Goal: Information Seeking & Learning: Learn about a topic

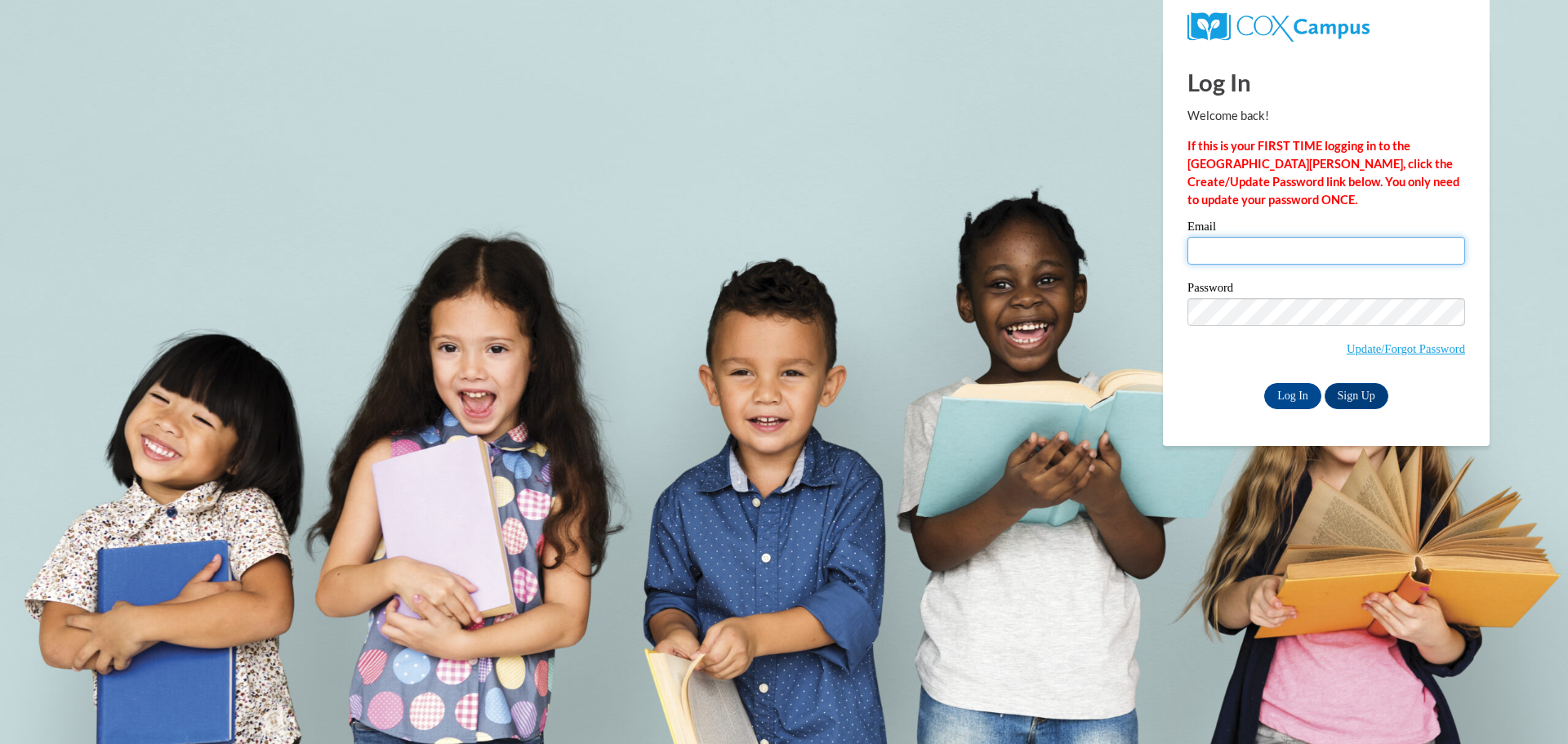
click at [1232, 250] on input "Email" at bounding box center [1326, 250] width 278 height 27
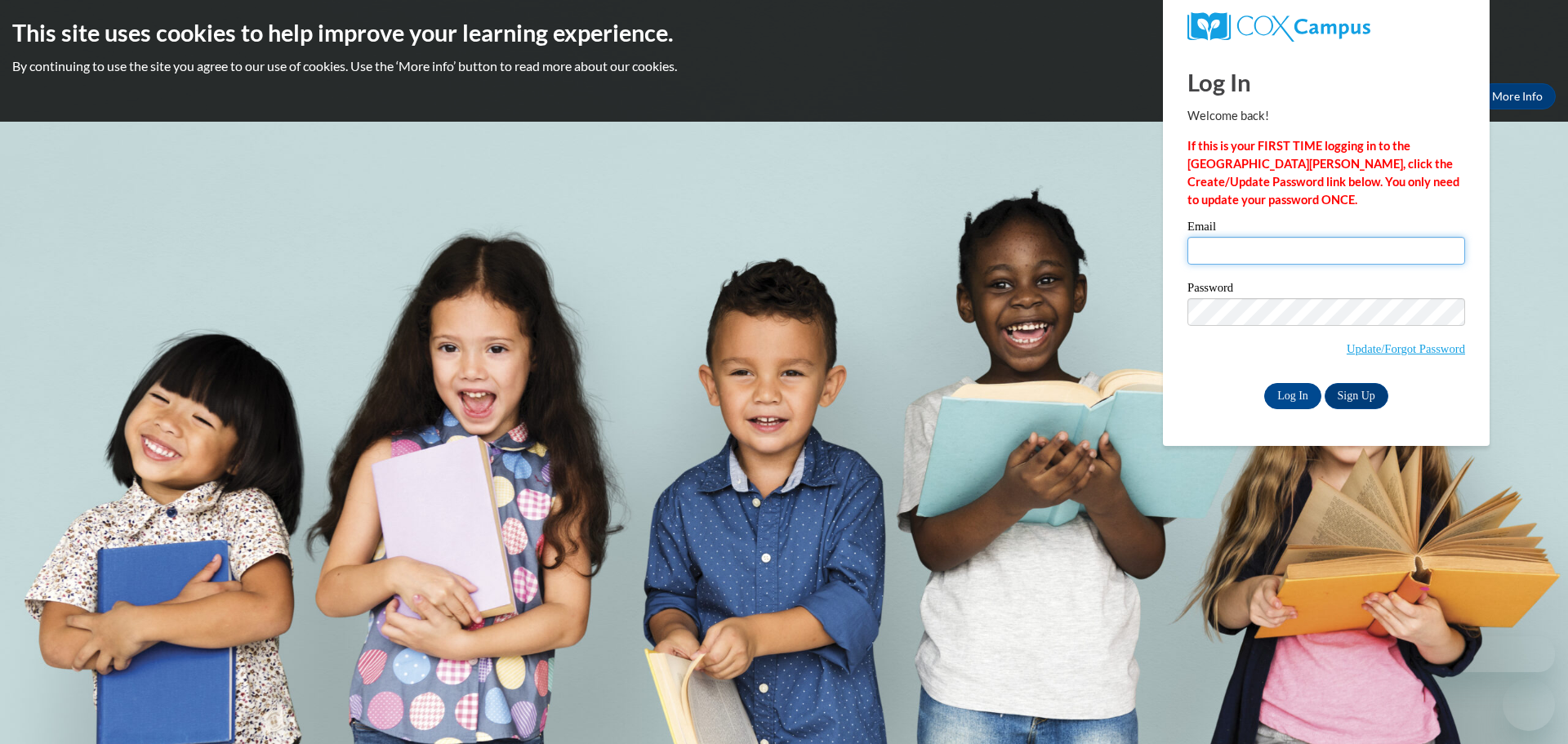
type input "[EMAIL_ADDRESS][DOMAIN_NAME]"
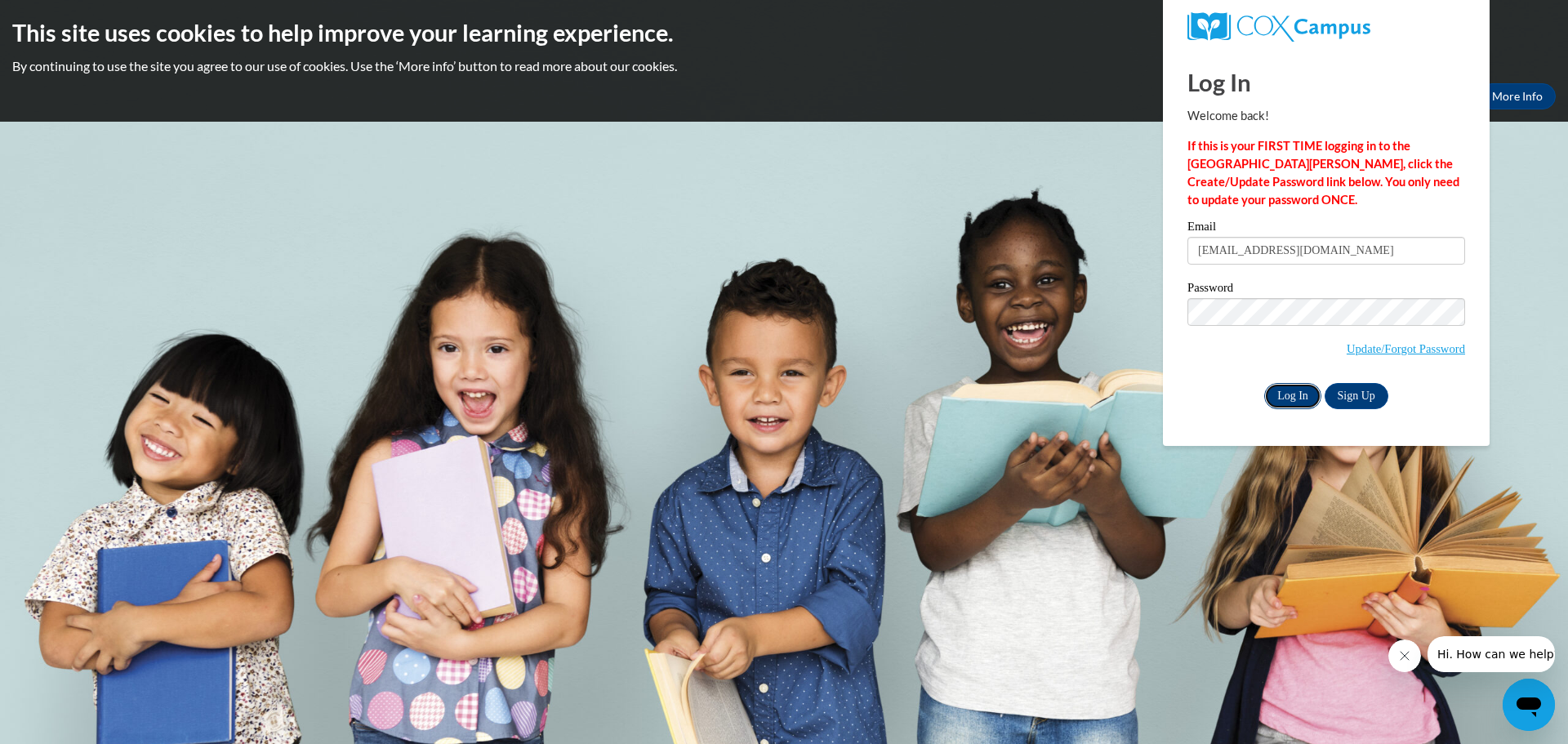
click at [1304, 398] on input "Log In" at bounding box center [1292, 395] width 57 height 26
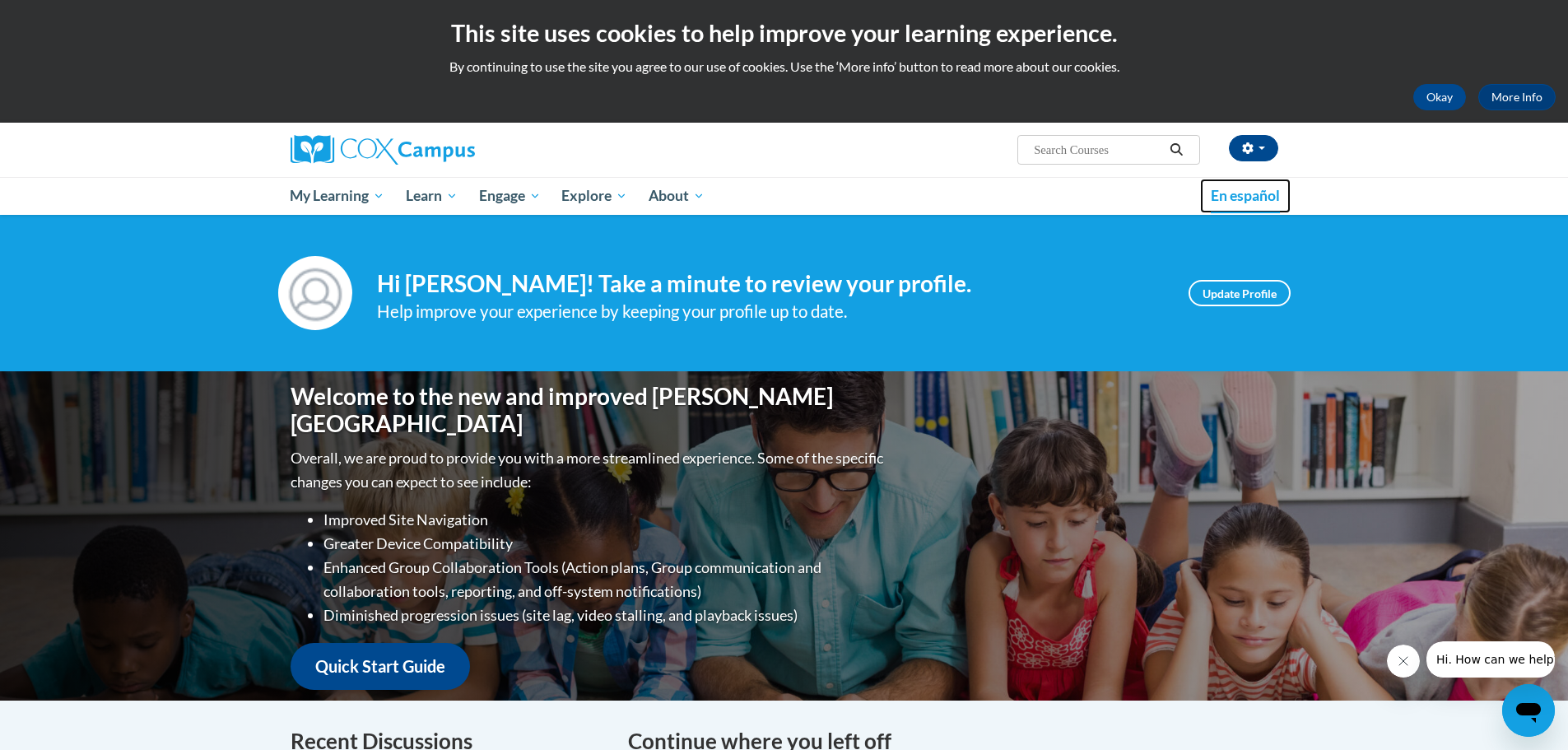
click at [1228, 194] on span "En español" at bounding box center [1244, 195] width 69 height 17
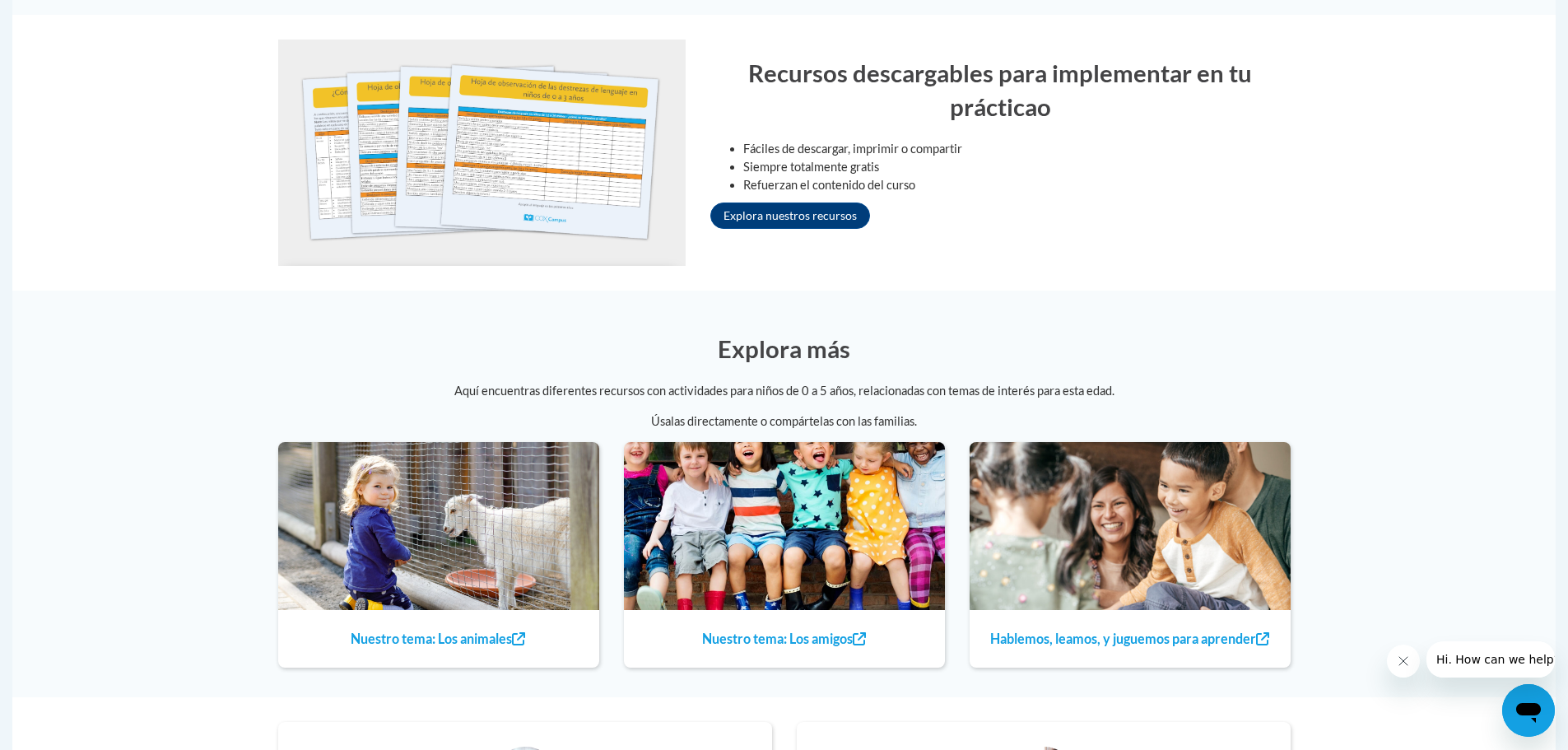
scroll to position [1646, 0]
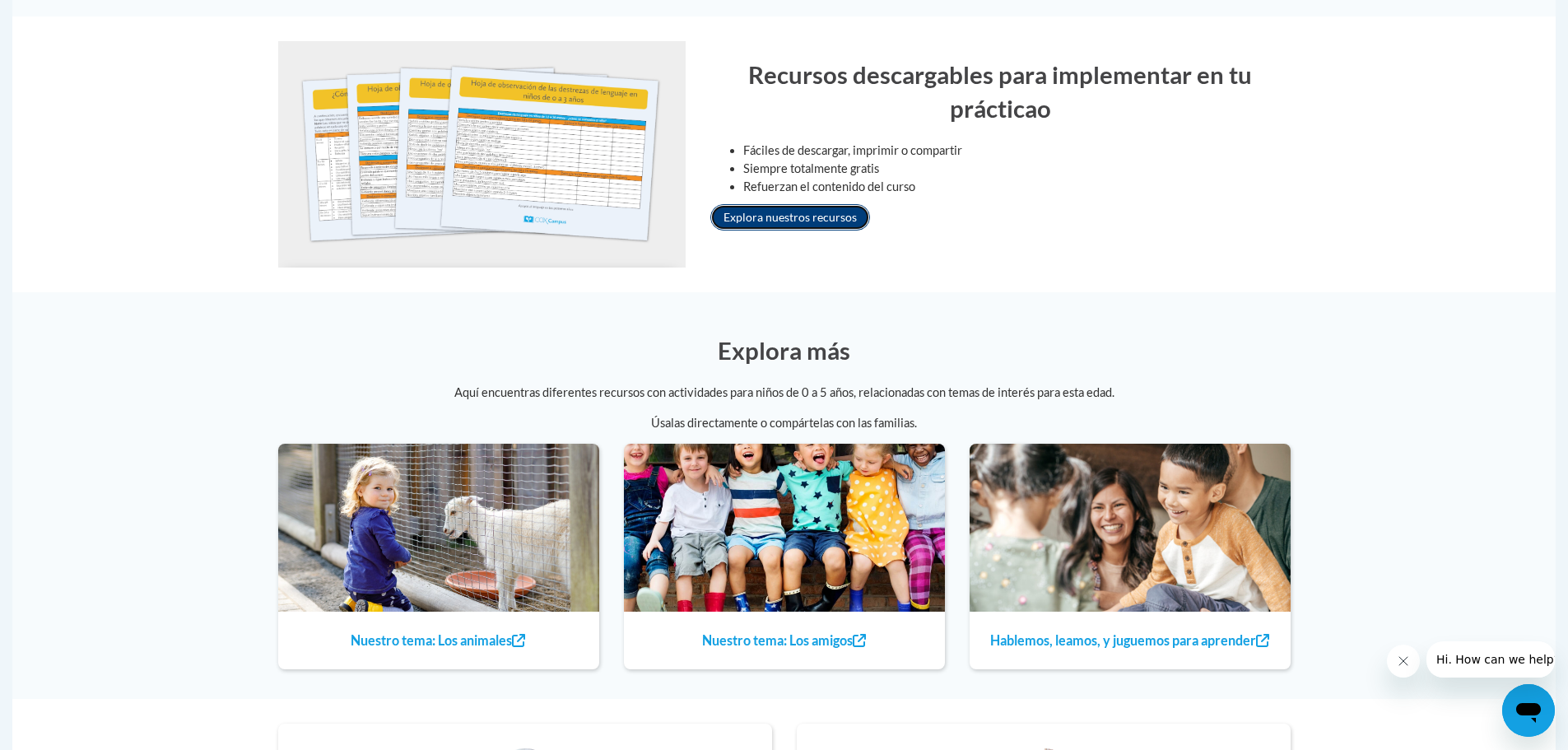
click at [785, 221] on link "Explora nuestros recursos" at bounding box center [790, 216] width 160 height 26
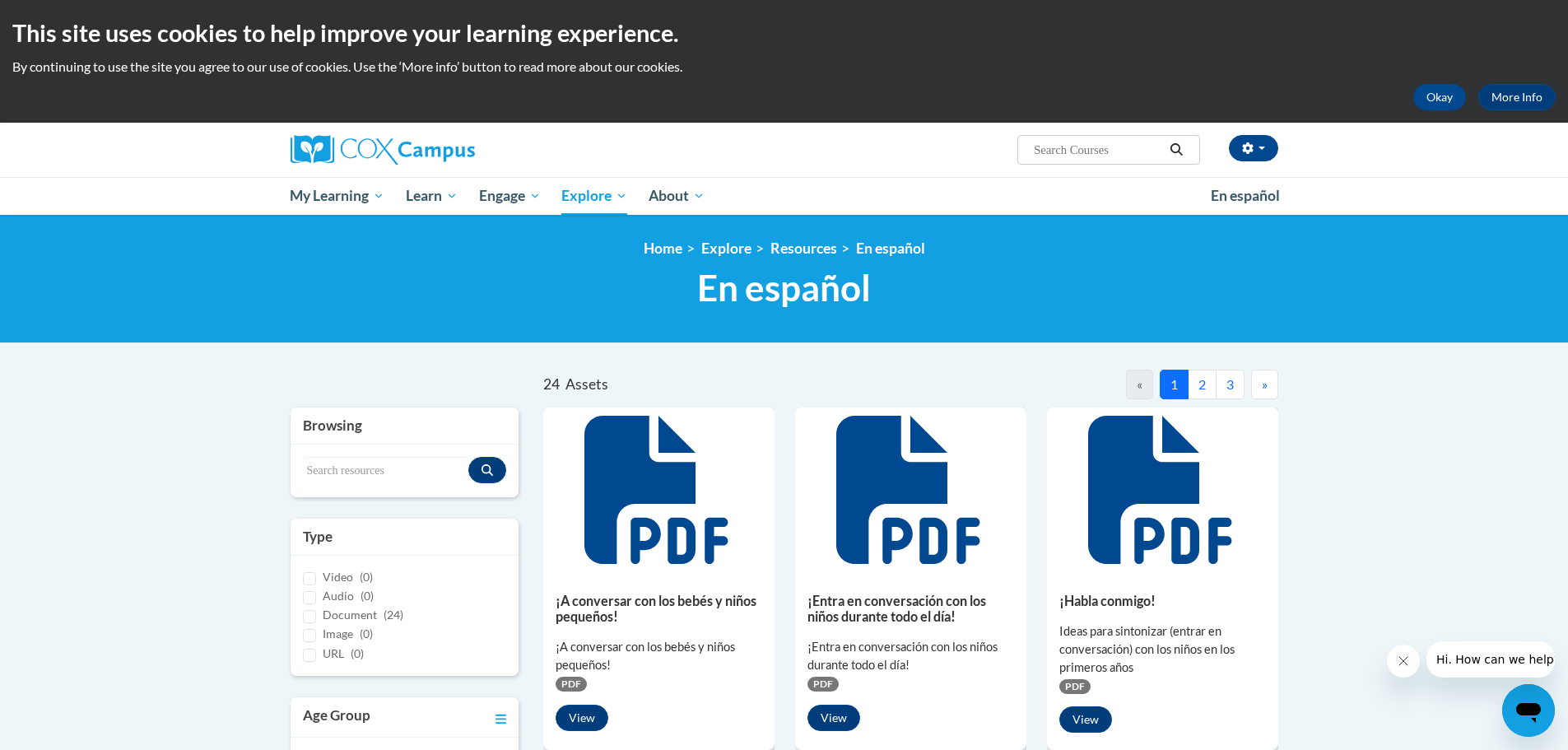
click at [1212, 378] on button "2" at bounding box center [1201, 383] width 29 height 29
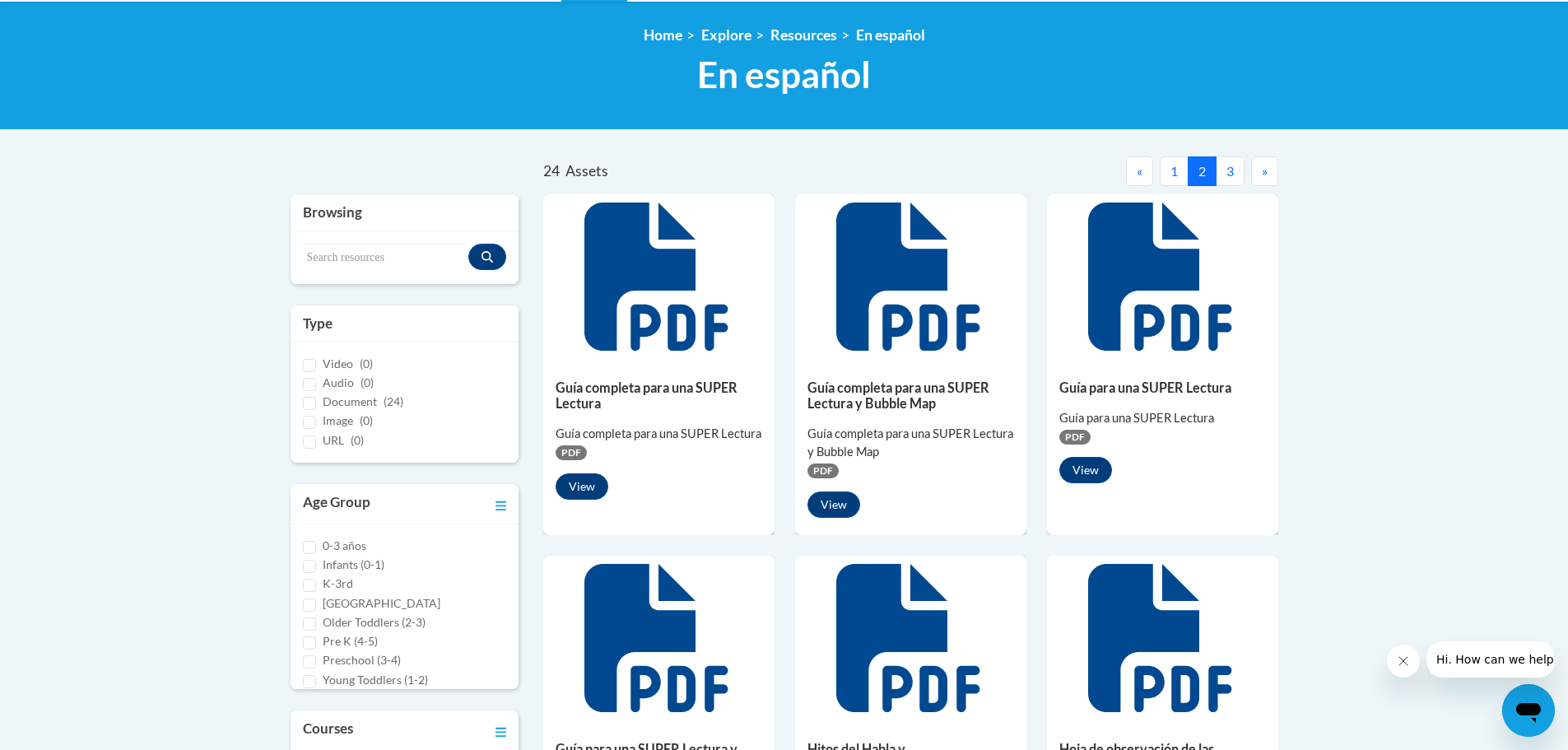
scroll to position [247, 0]
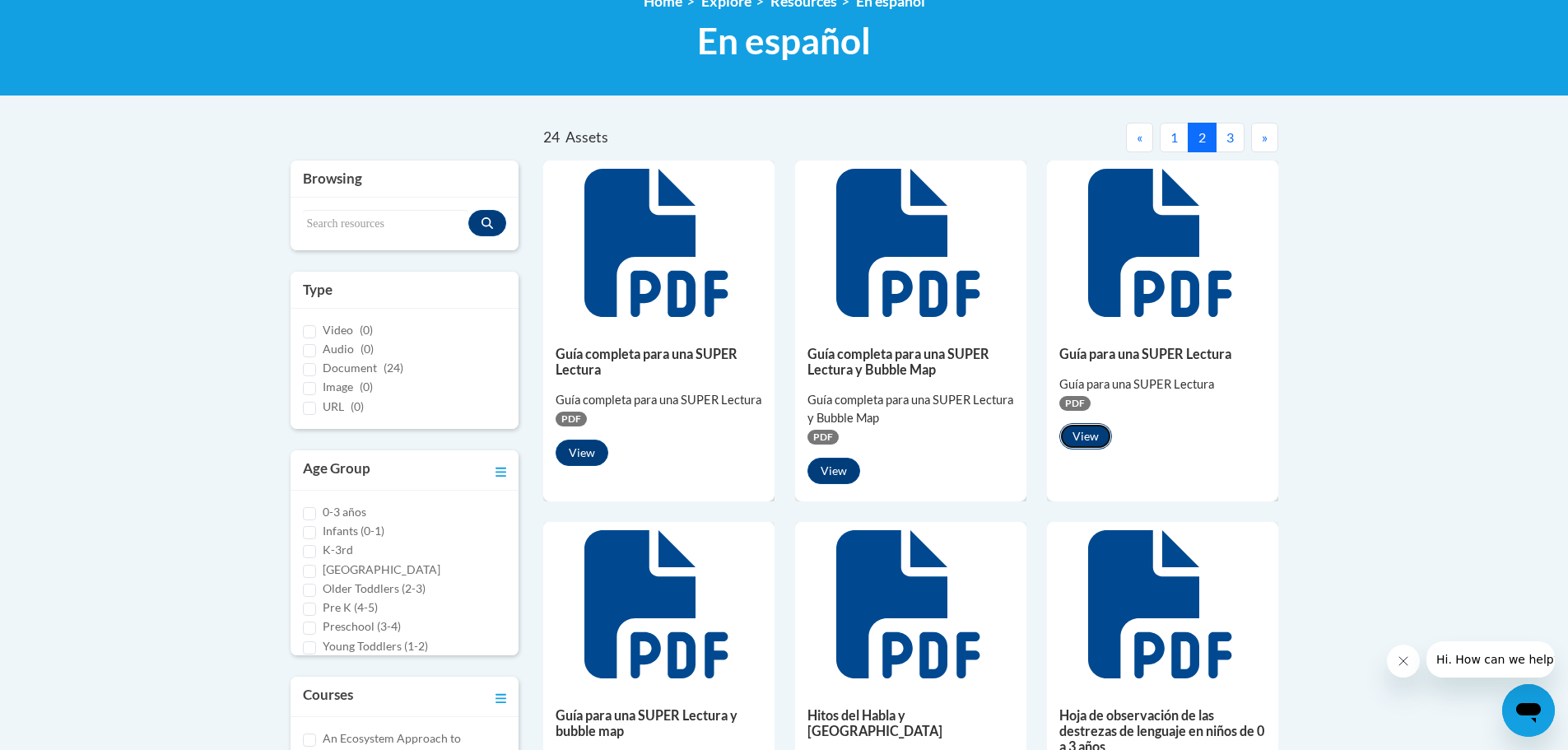
click at [1079, 445] on button "View" at bounding box center [1085, 435] width 53 height 26
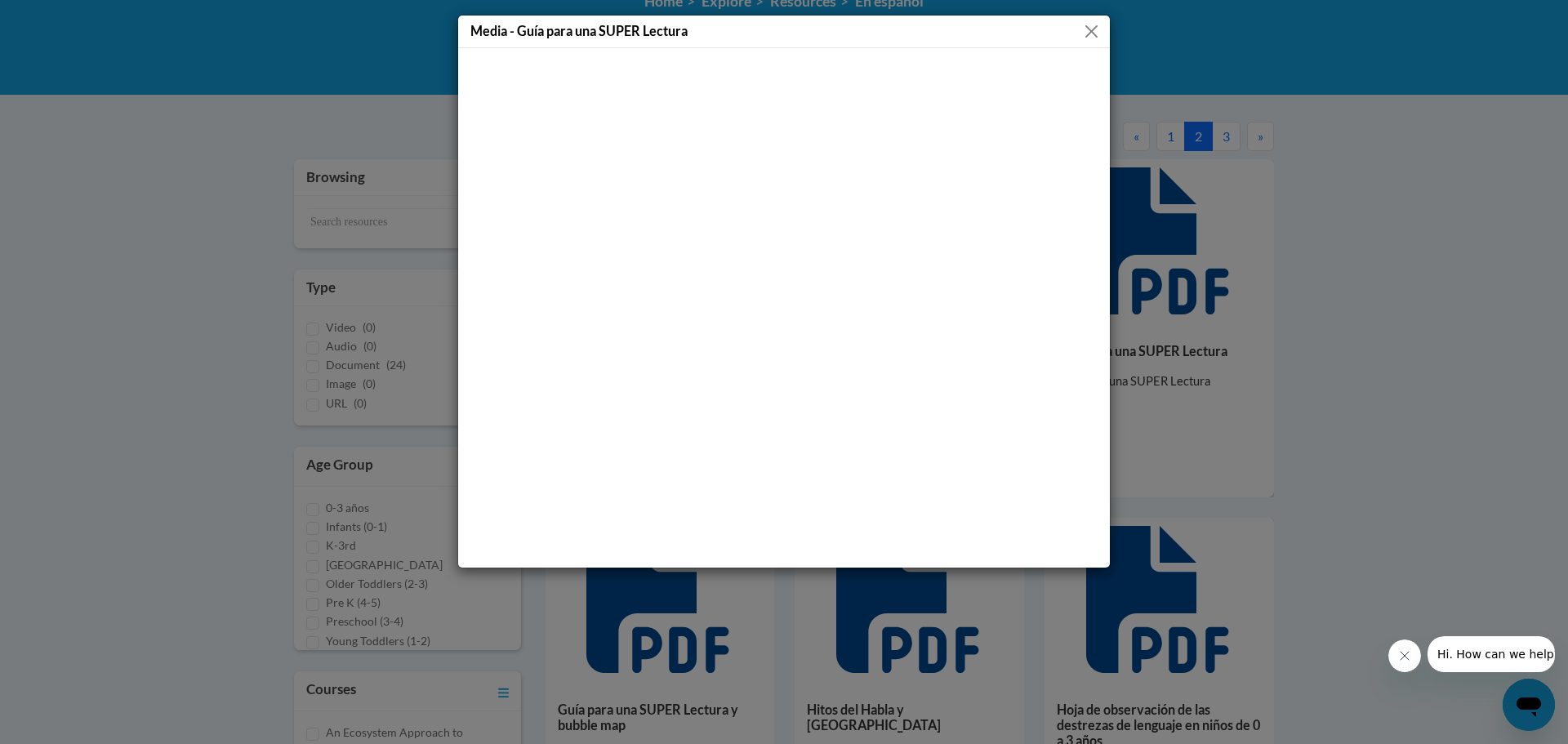
click at [1091, 36] on button "Close" at bounding box center [1091, 31] width 20 height 20
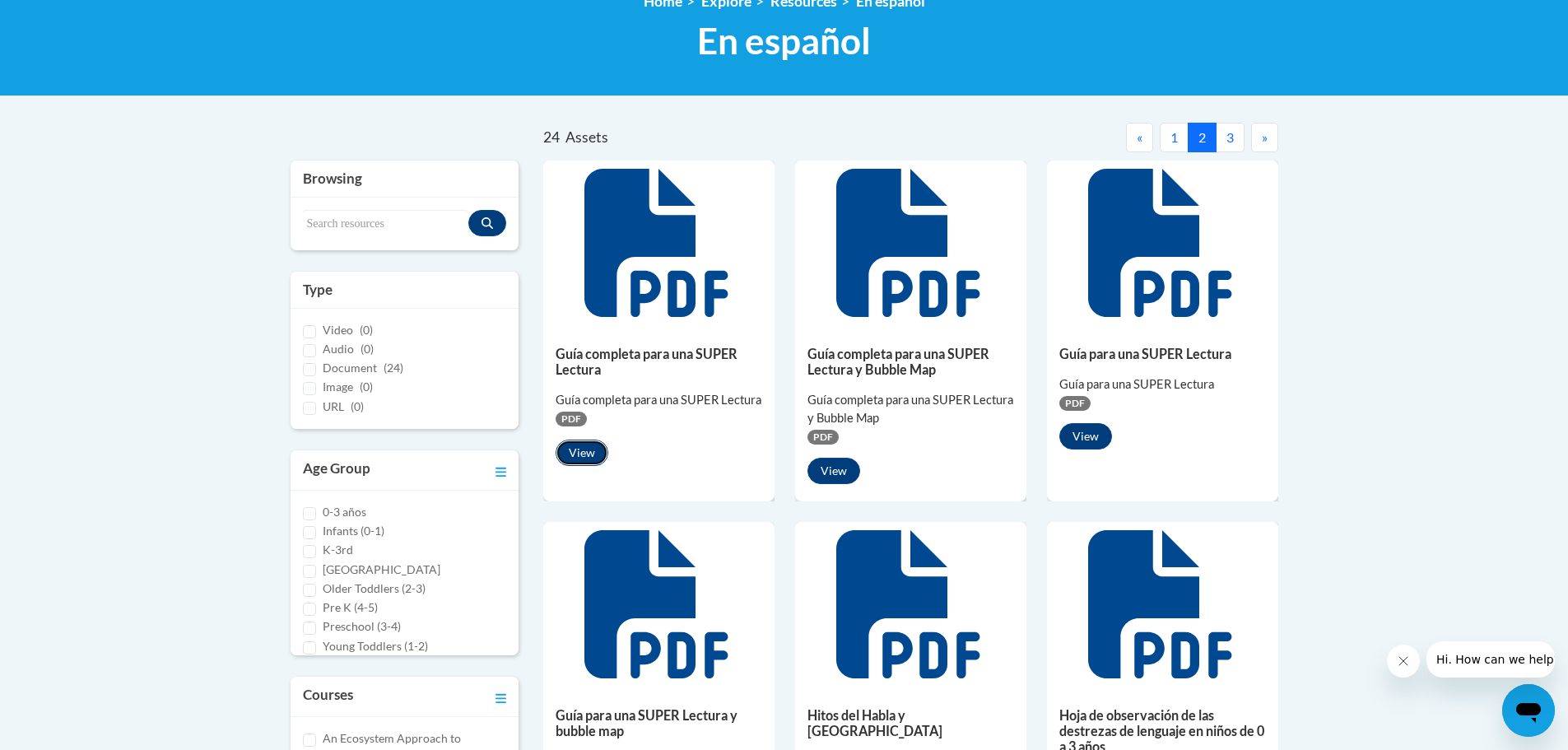
click at [591, 457] on button "View" at bounding box center [581, 452] width 53 height 26
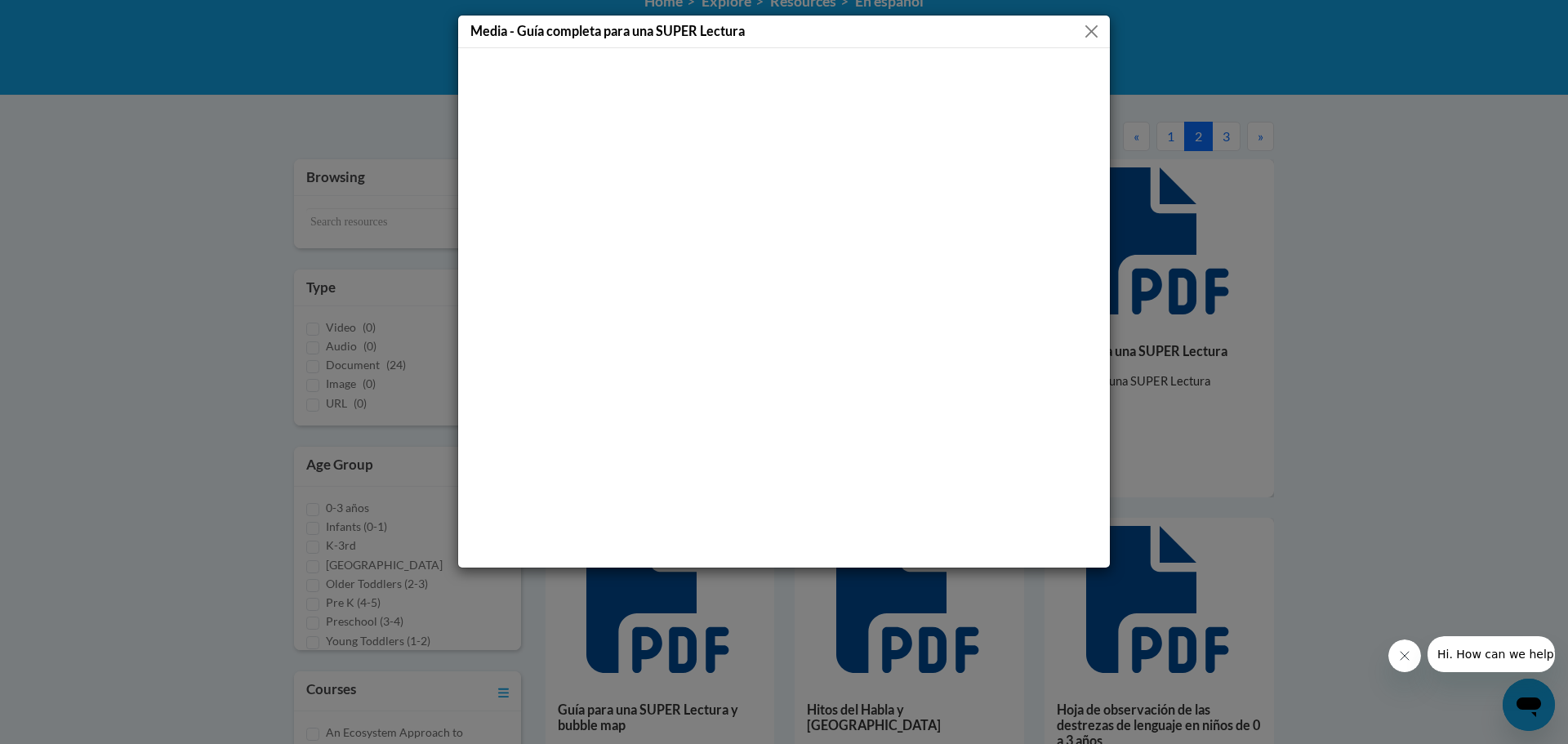
click at [1094, 33] on button "Close" at bounding box center [1091, 31] width 20 height 20
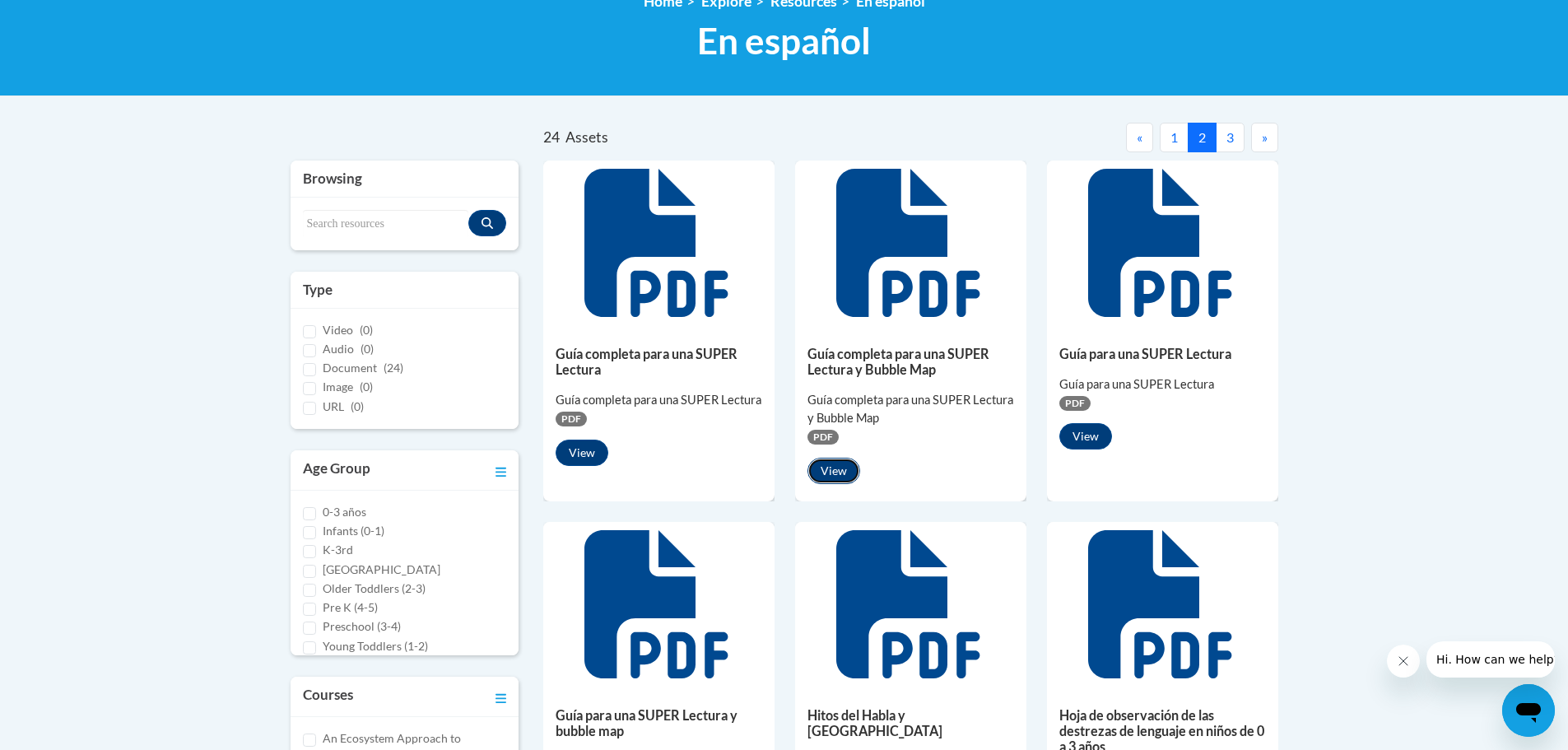
click at [832, 470] on button "View" at bounding box center [833, 470] width 53 height 26
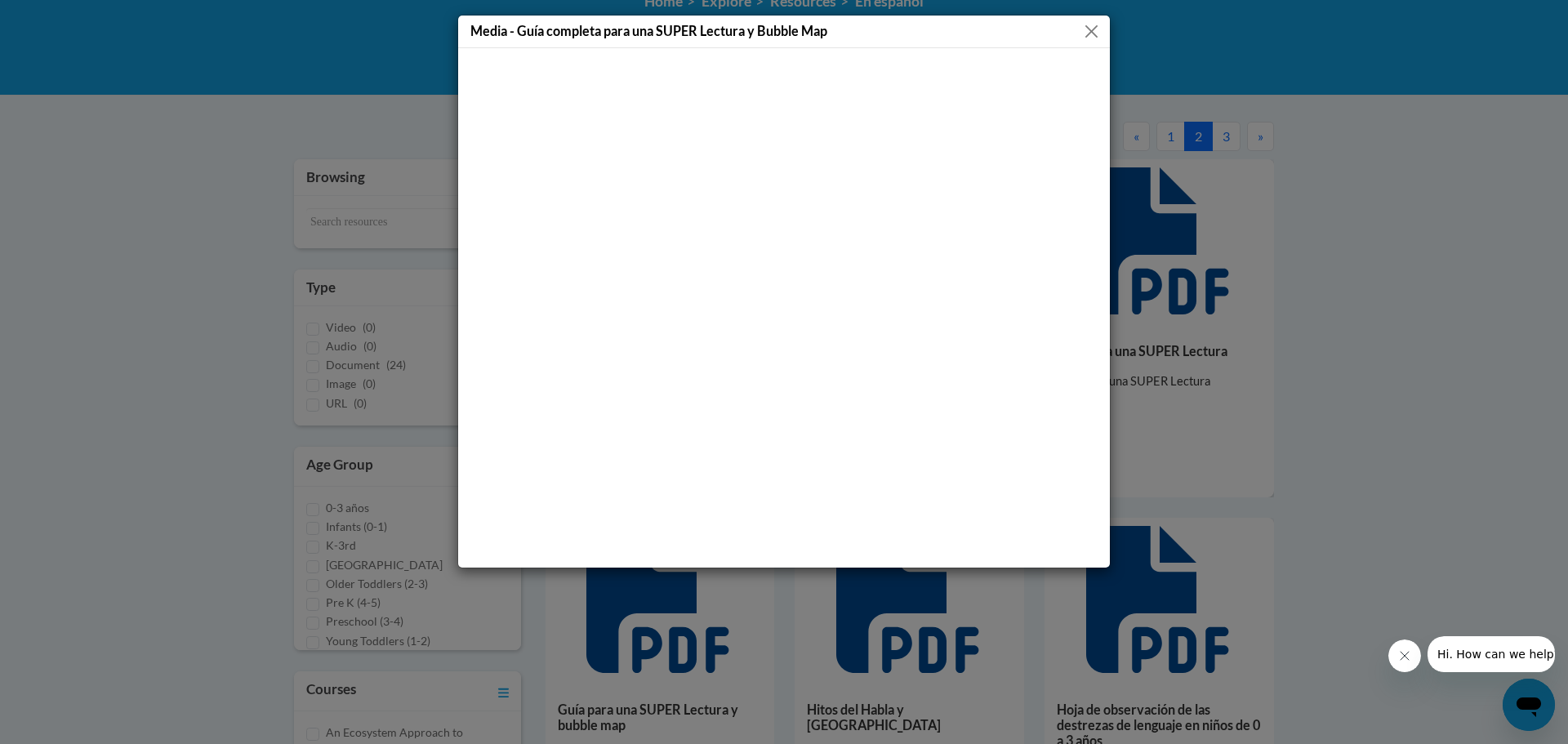
click at [1093, 28] on button "Close" at bounding box center [1091, 31] width 20 height 20
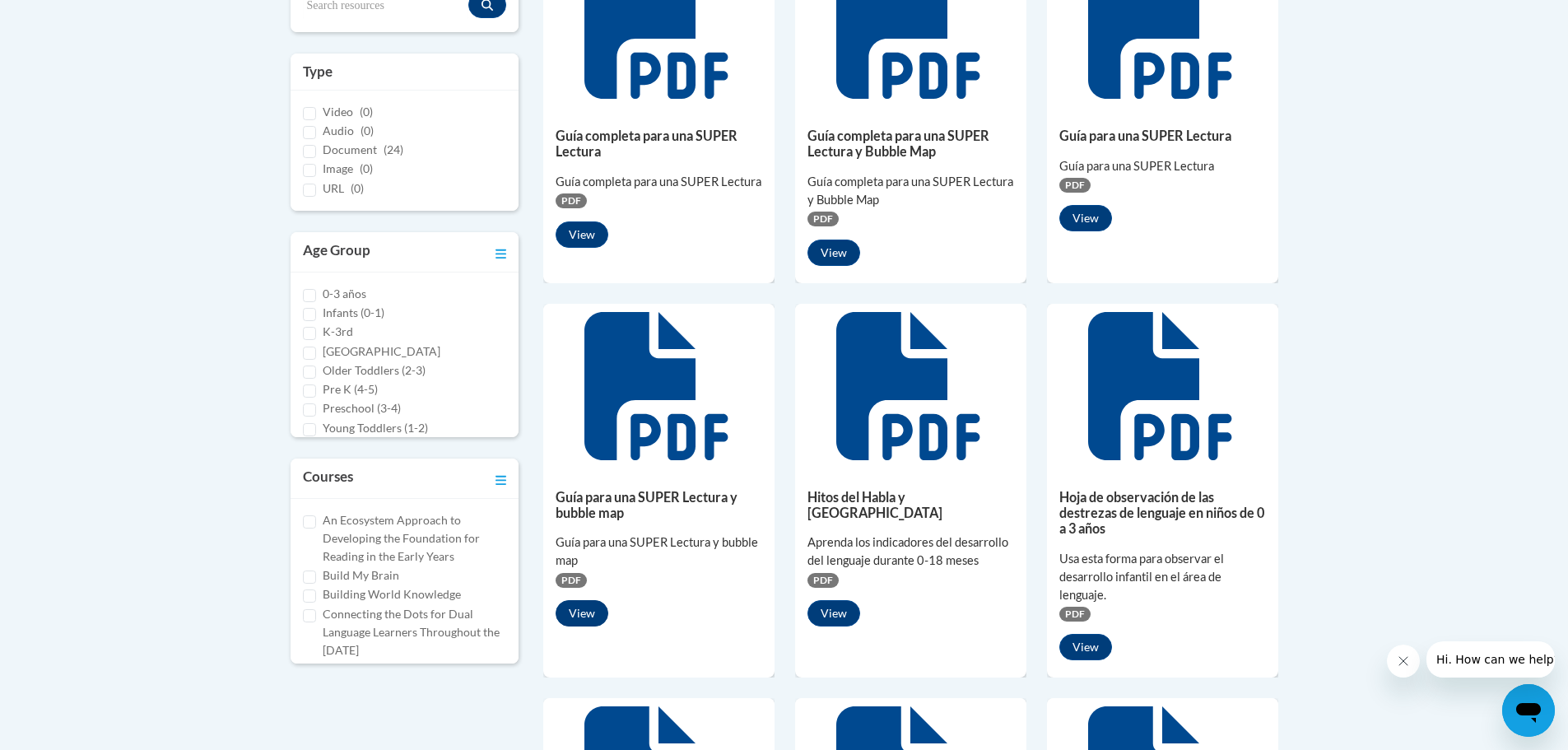
scroll to position [493, 0]
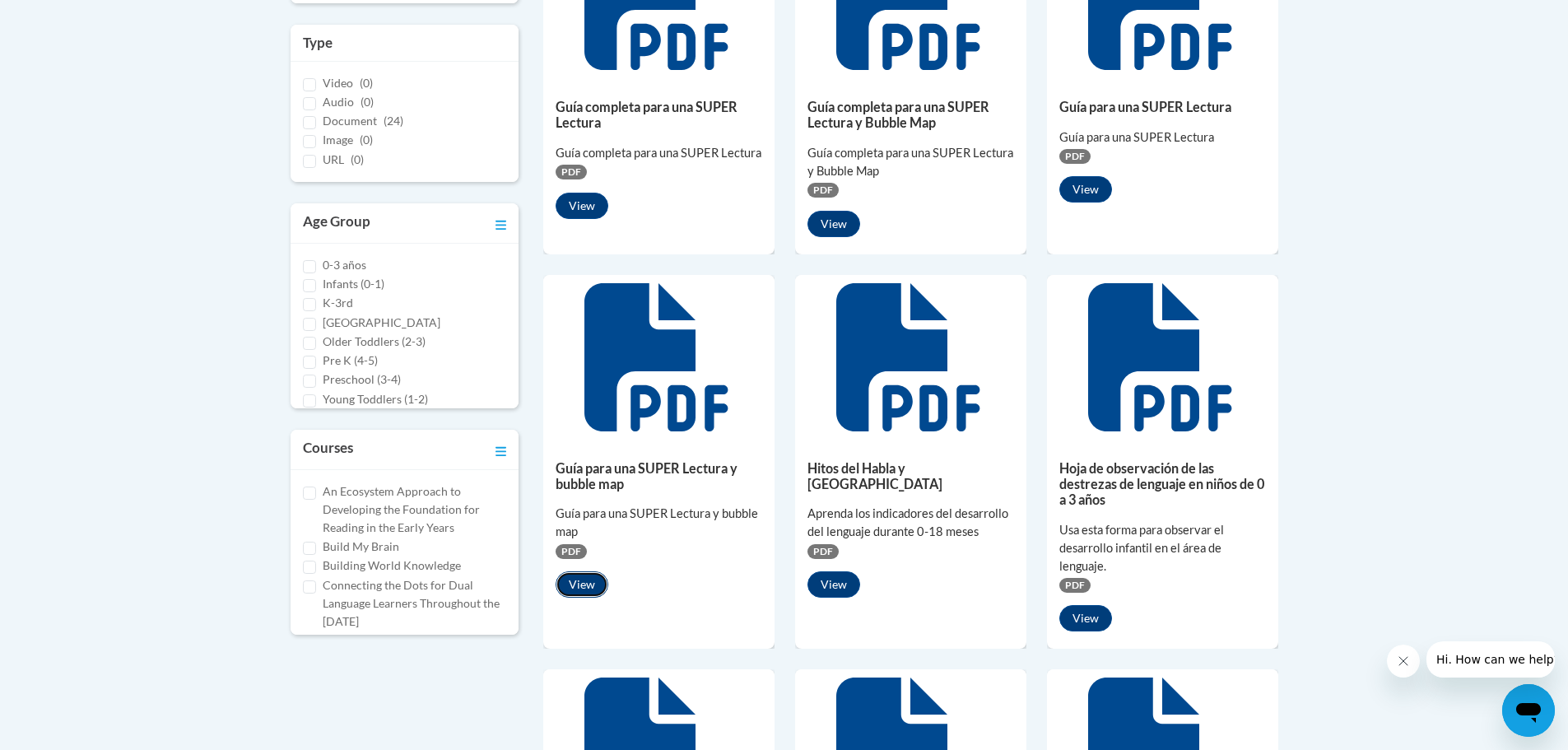
click at [593, 582] on button "View" at bounding box center [581, 584] width 53 height 26
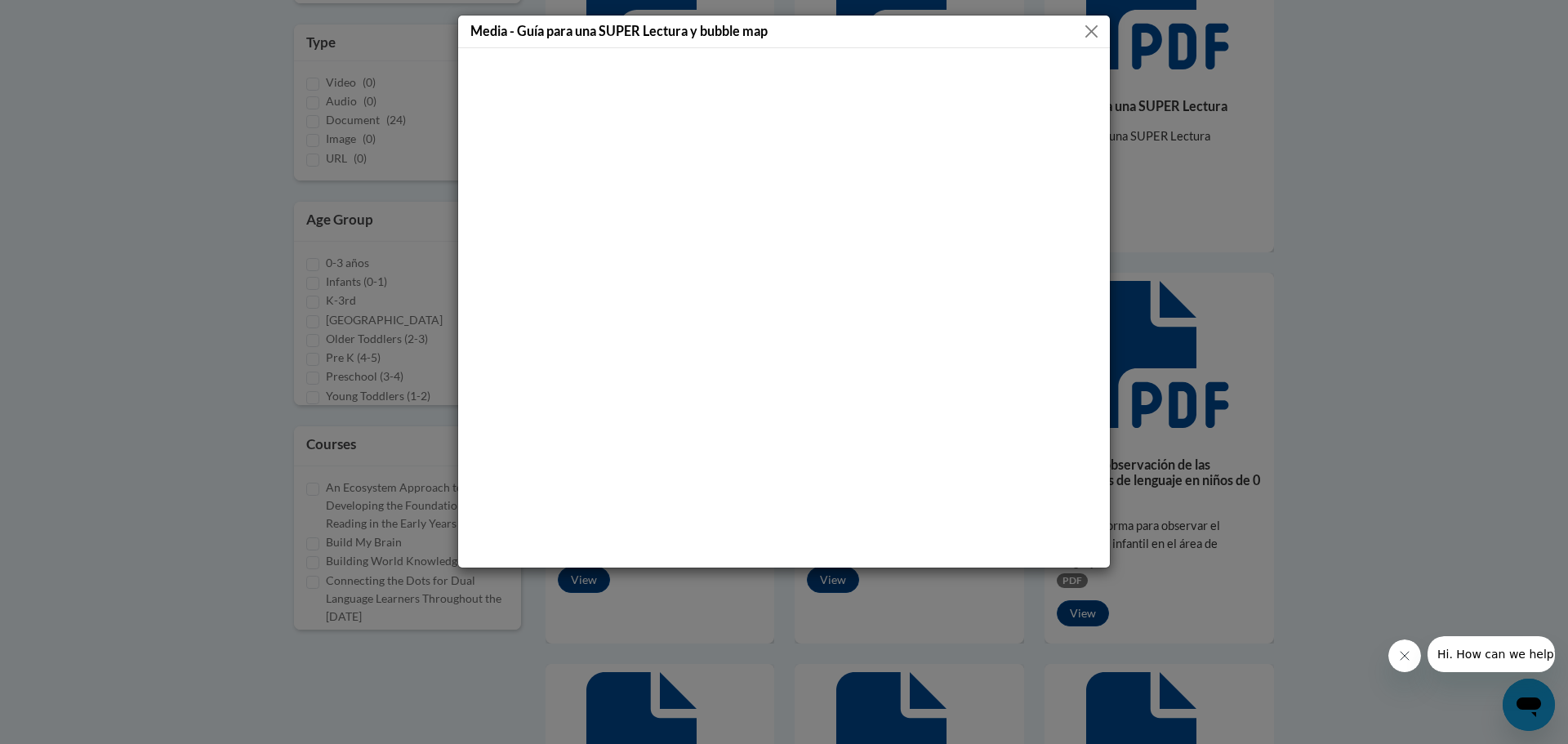
click at [1091, 30] on button "Close" at bounding box center [1091, 31] width 20 height 20
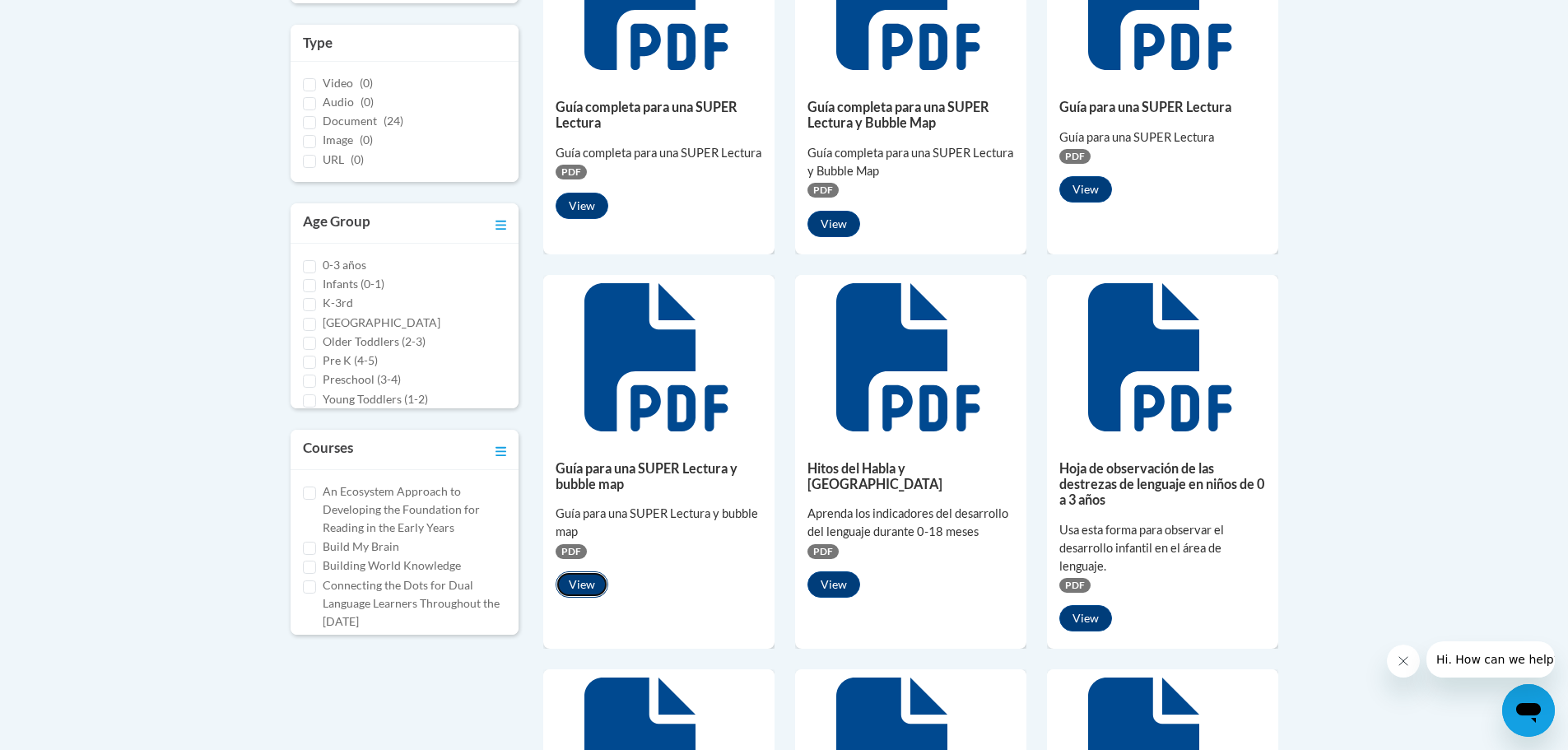
click at [581, 592] on button "View" at bounding box center [581, 584] width 53 height 26
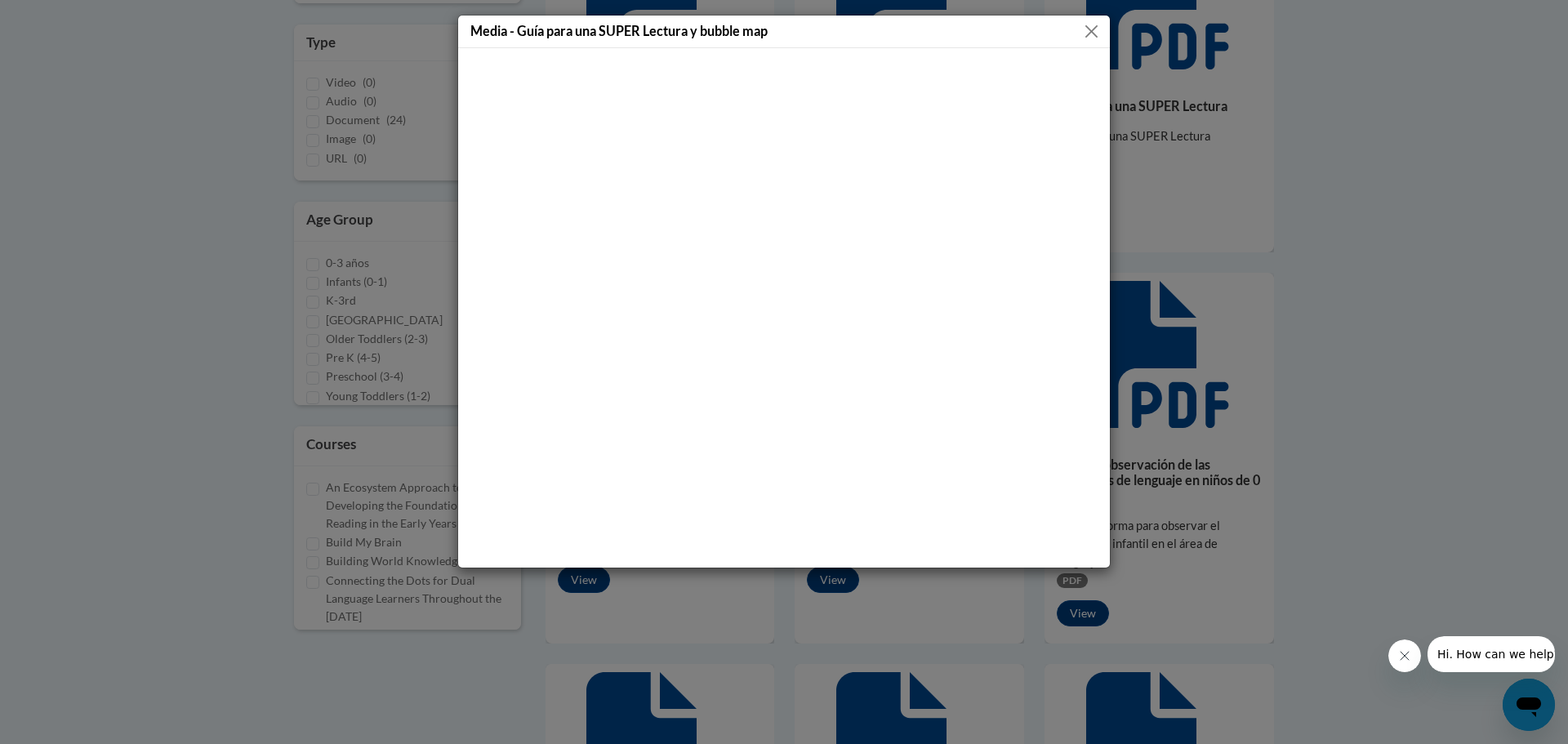
click at [1086, 26] on button "Close" at bounding box center [1091, 31] width 20 height 20
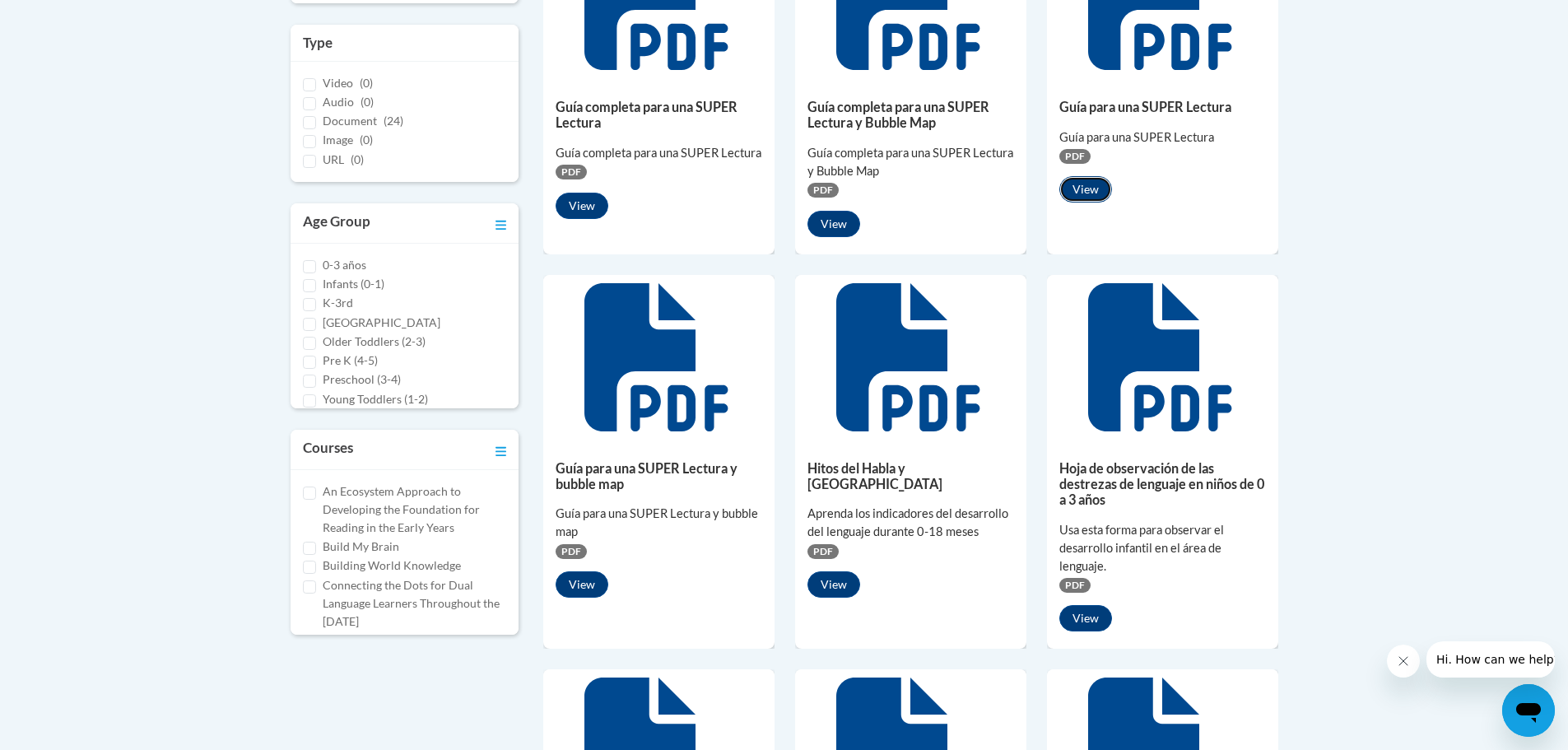
click at [1098, 198] on button "View" at bounding box center [1085, 189] width 53 height 26
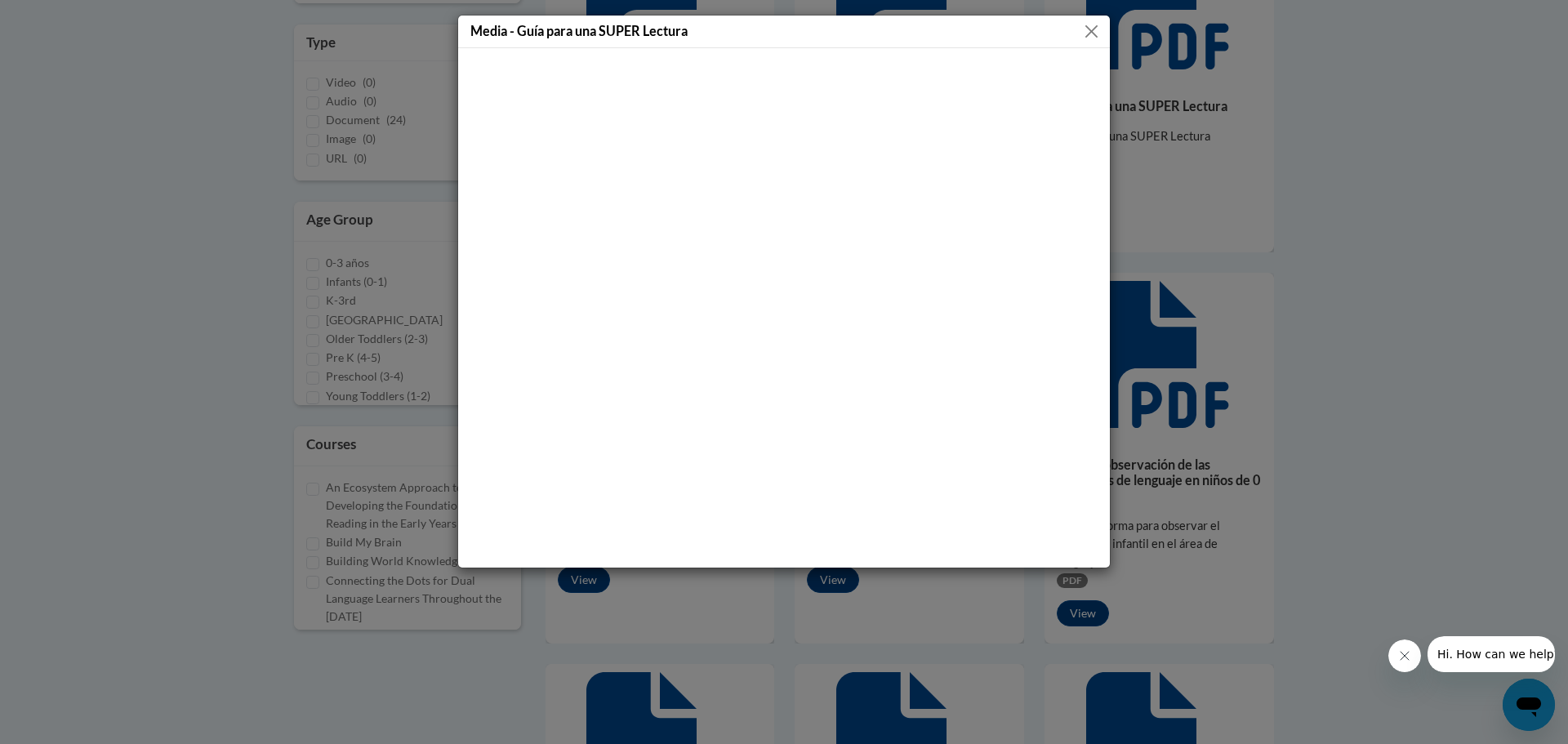
click at [1083, 35] on button "Close" at bounding box center [1091, 31] width 20 height 20
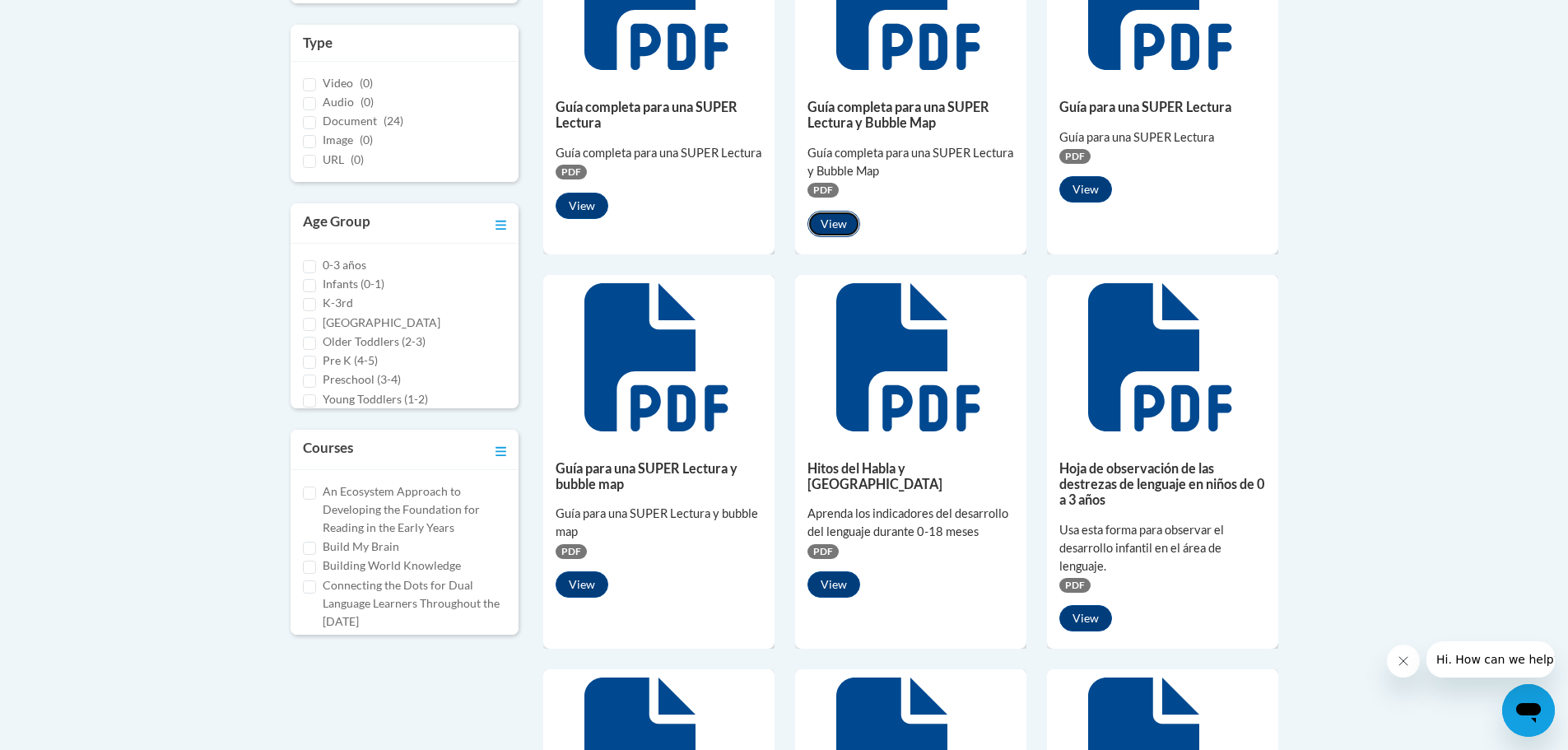
click at [836, 226] on button "View" at bounding box center [833, 223] width 53 height 26
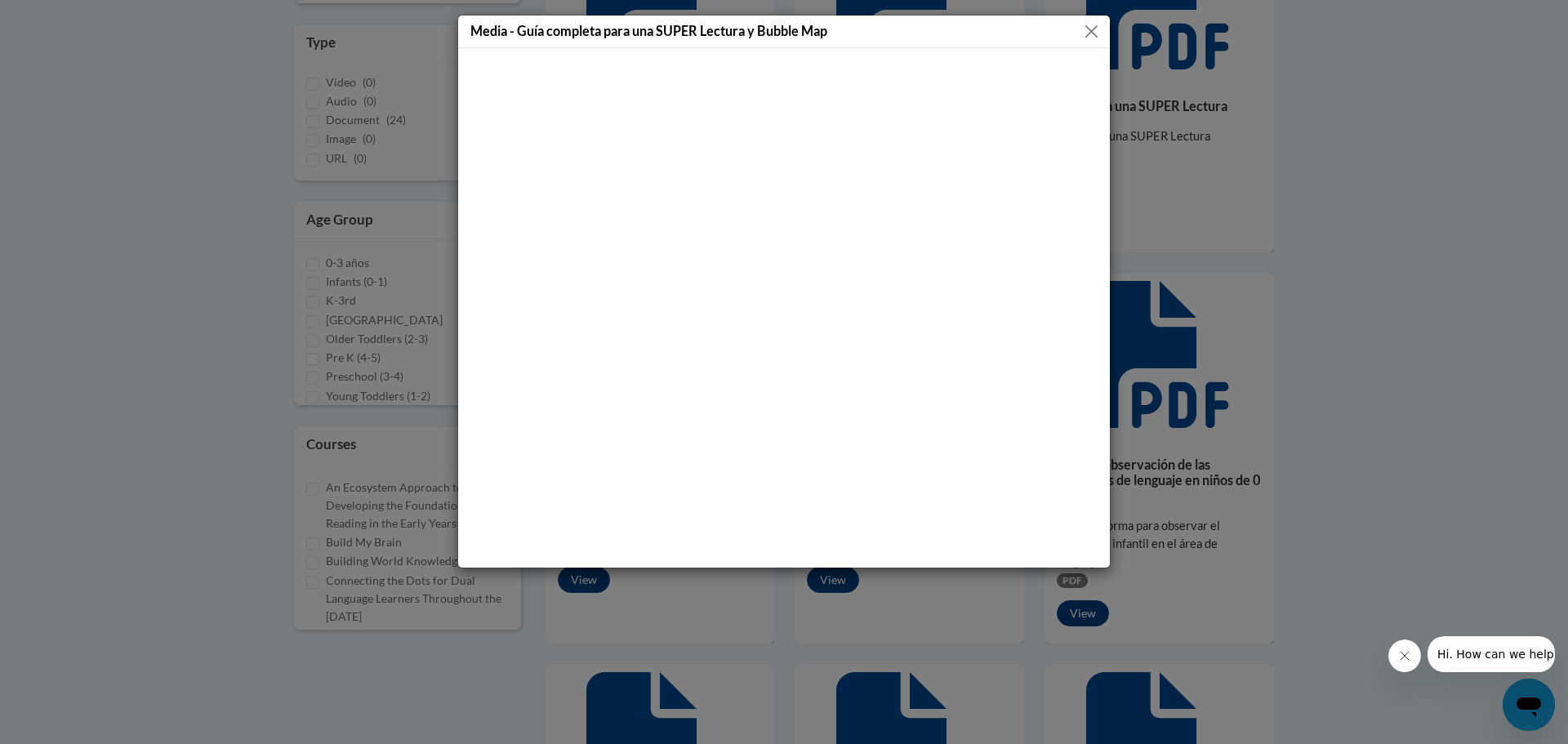
click at [1096, 31] on button "Close" at bounding box center [1091, 31] width 20 height 20
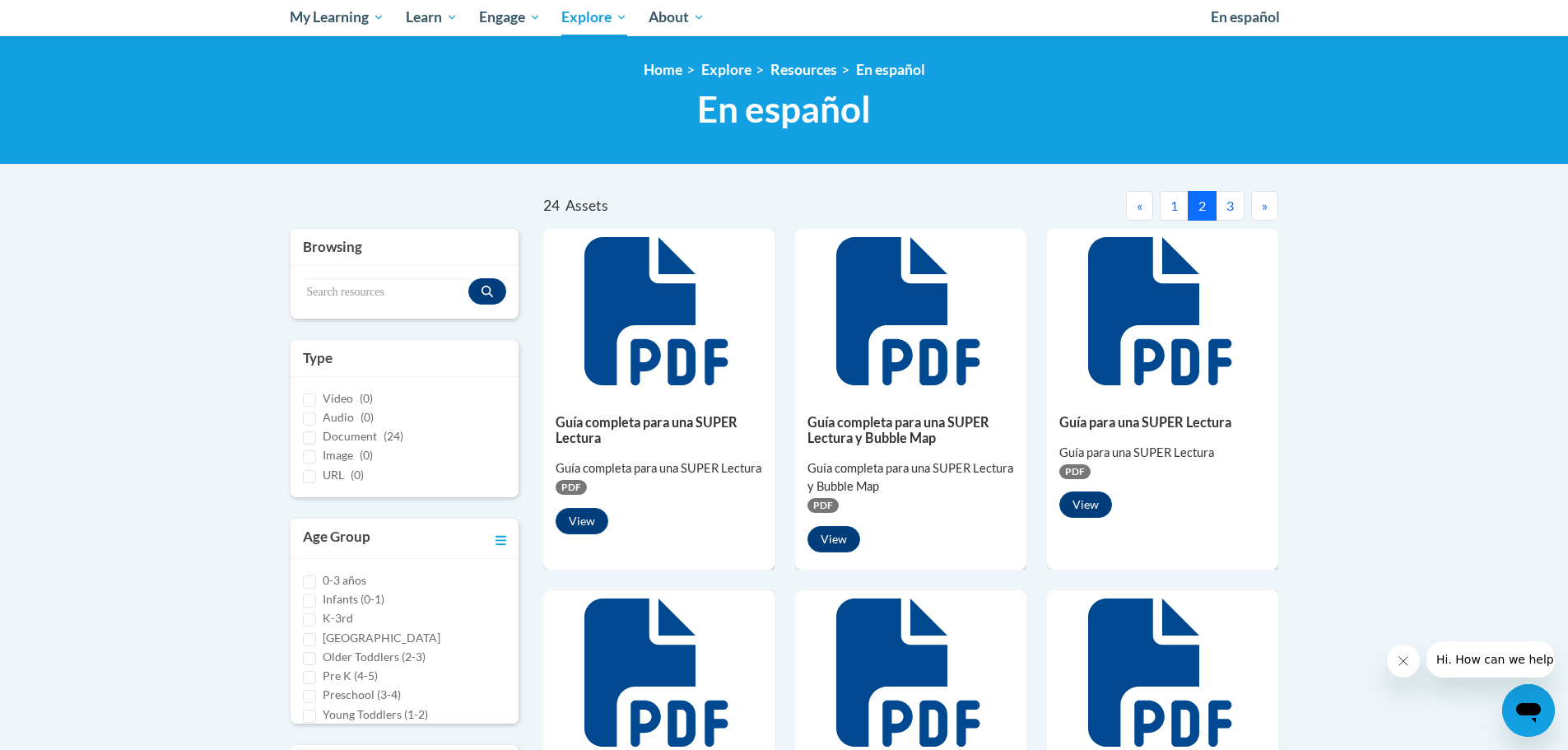
scroll to position [164, 0]
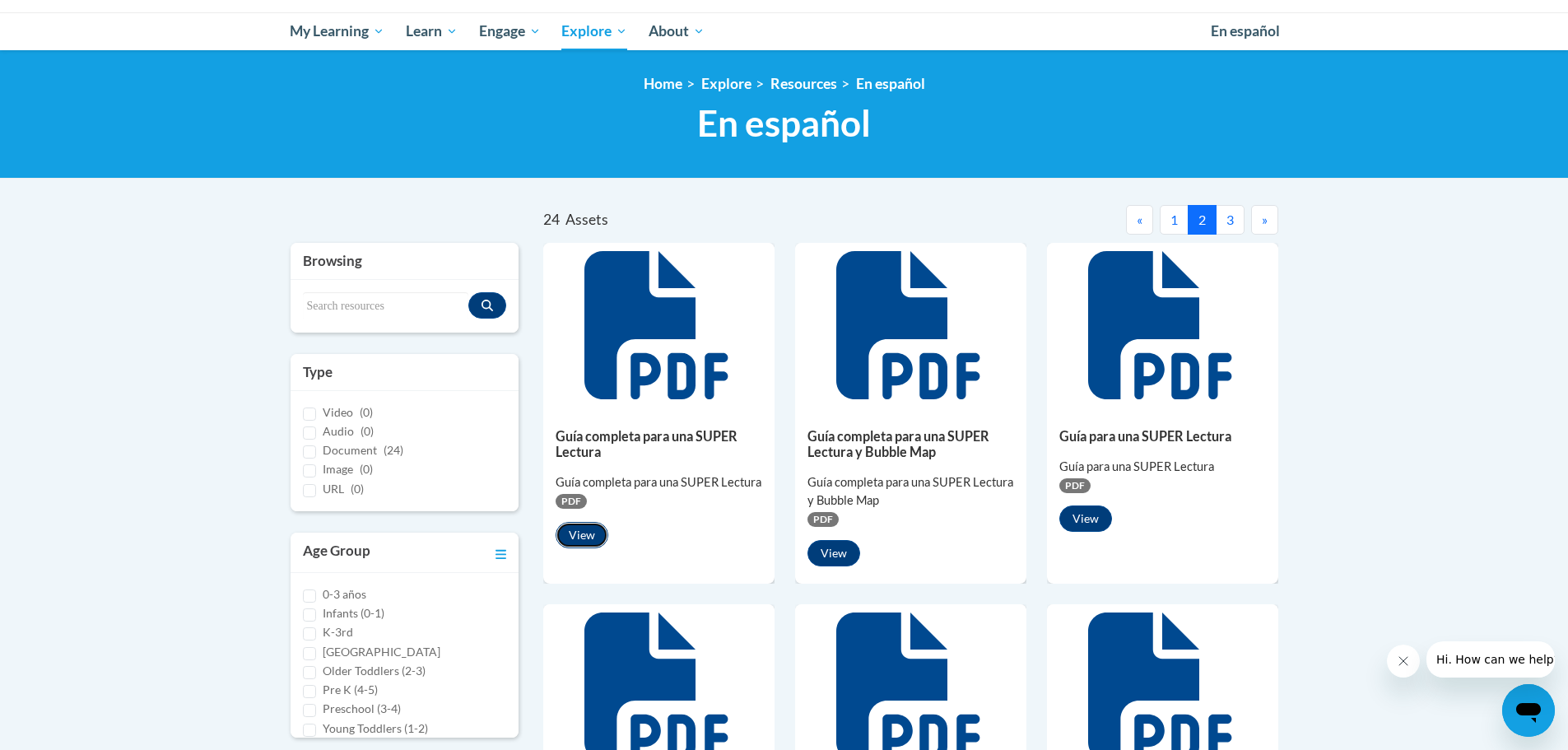
click at [592, 533] on button "View" at bounding box center [581, 535] width 53 height 26
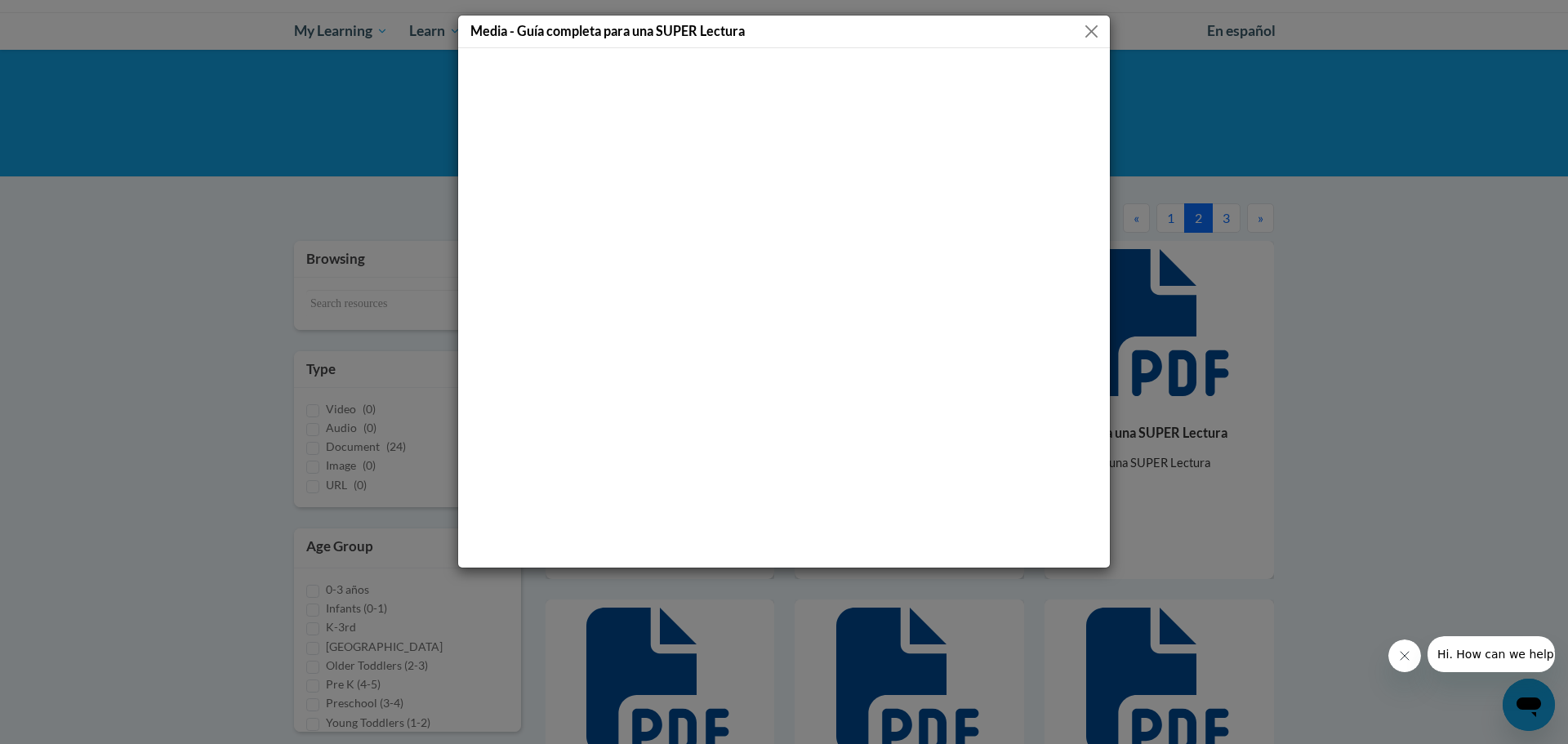
click at [1086, 28] on button "Close" at bounding box center [1091, 31] width 20 height 20
